Goal: Information Seeking & Learning: Find specific fact

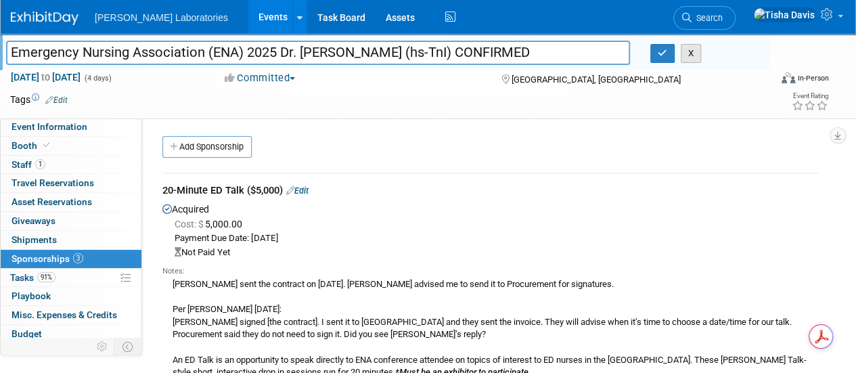
click at [691, 57] on button "X" at bounding box center [691, 53] width 21 height 19
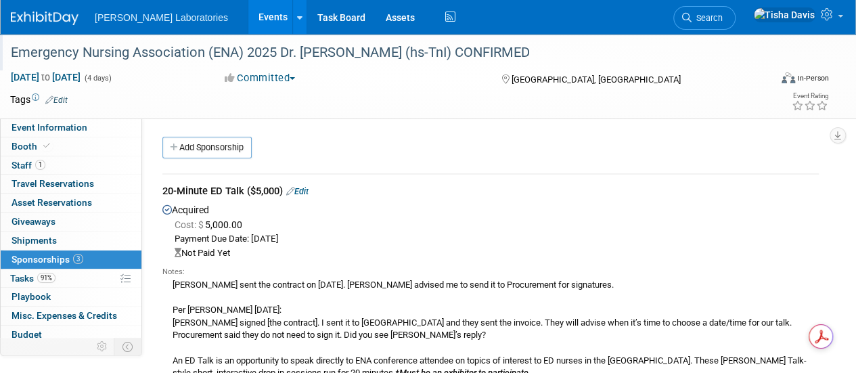
click at [248, 17] on link "Events" at bounding box center [272, 17] width 49 height 34
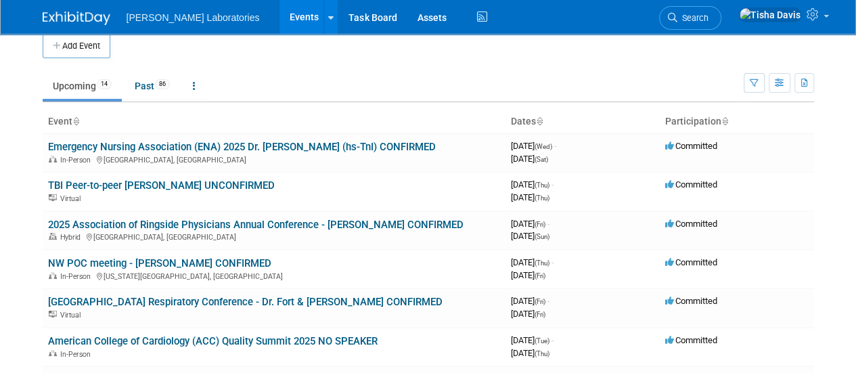
scroll to position [14, 0]
click at [296, 146] on link "Emergency Nursing Association (ENA) 2025 Dr. [PERSON_NAME] (hs-TnI) CONFIRMED" at bounding box center [242, 146] width 388 height 12
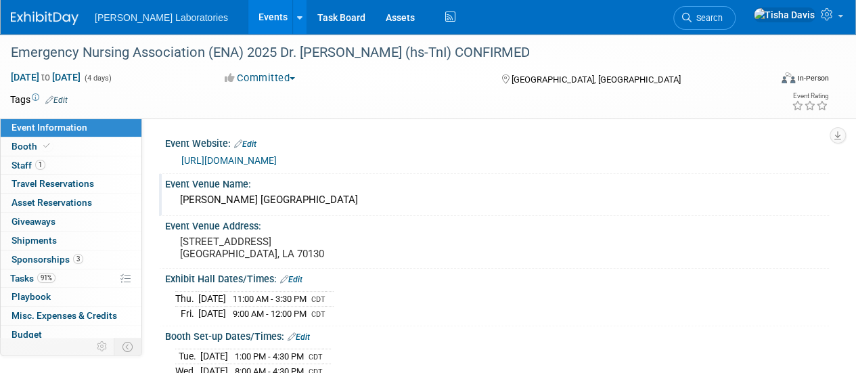
drag, startPoint x: 183, startPoint y: 200, endPoint x: 341, endPoint y: 206, distance: 157.8
click at [341, 206] on div "[PERSON_NAME] [GEOGRAPHIC_DATA]" at bounding box center [497, 200] width 644 height 21
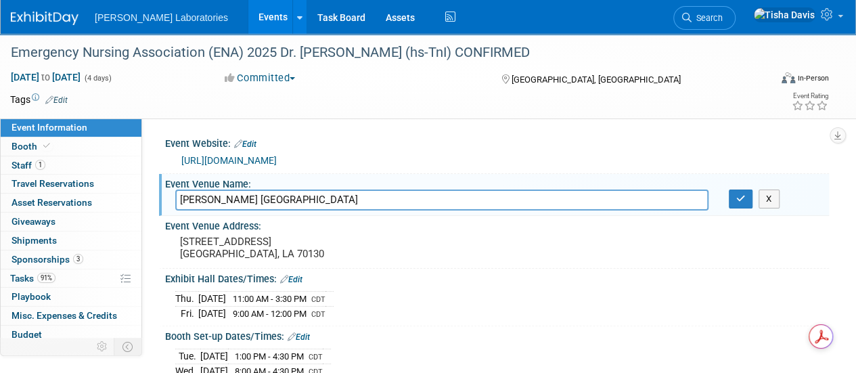
drag, startPoint x: 371, startPoint y: 199, endPoint x: 139, endPoint y: 208, distance: 231.7
click at [558, 319] on div "[DATE] 11:00 AM - 3:30 PM CDT [DATE] 9:00 AM - 12:00 PM CDT Save Changes Cancel" at bounding box center [497, 302] width 664 height 37
click at [772, 198] on button "X" at bounding box center [769, 199] width 21 height 19
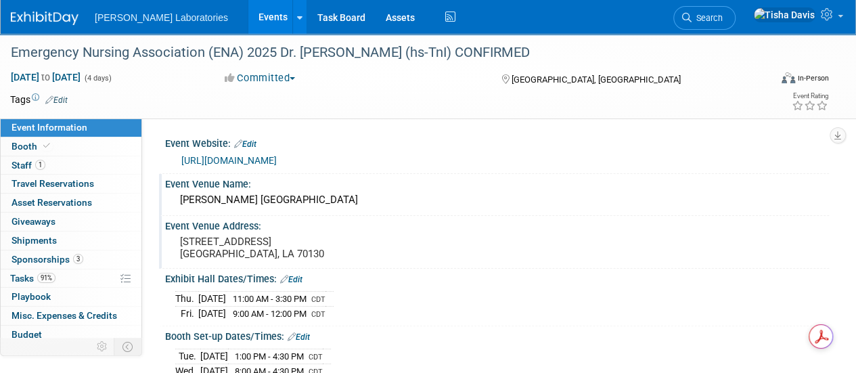
click at [194, 243] on pre "[STREET_ADDRESS] [GEOGRAPHIC_DATA], LA 70130" at bounding box center [303, 248] width 247 height 24
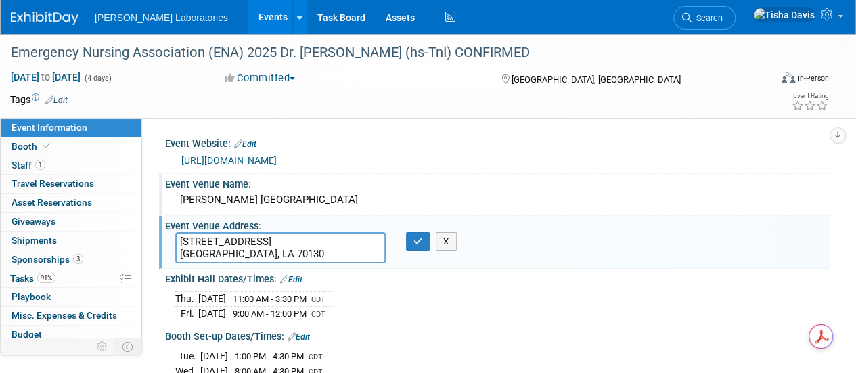
drag, startPoint x: 181, startPoint y: 239, endPoint x: 296, endPoint y: 253, distance: 115.2
click at [296, 253] on textarea "[STREET_ADDRESS] [GEOGRAPHIC_DATA], LA 70130" at bounding box center [280, 247] width 211 height 31
click at [559, 205] on div "[PERSON_NAME] [GEOGRAPHIC_DATA]" at bounding box center [497, 200] width 644 height 21
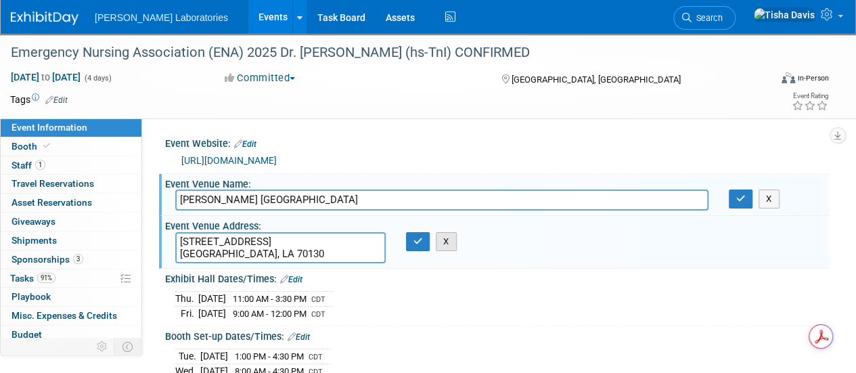
click at [447, 243] on button "X" at bounding box center [446, 241] width 21 height 19
